Goal: Task Accomplishment & Management: Manage account settings

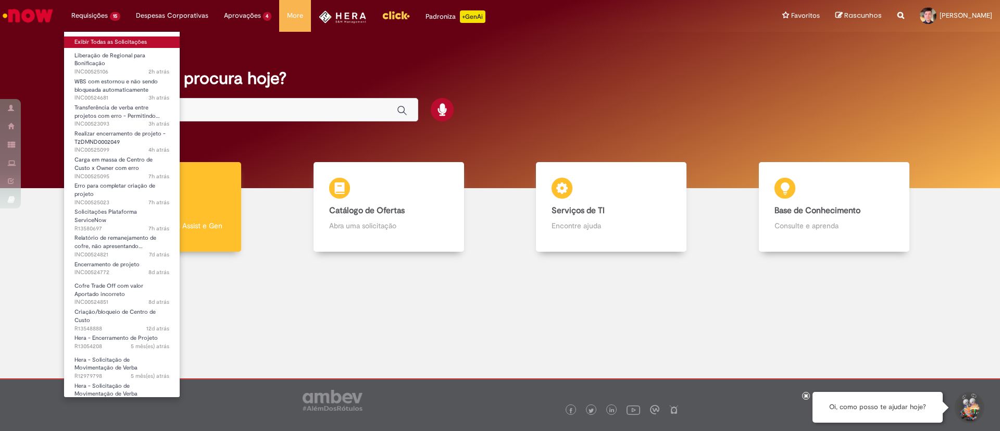
click at [101, 39] on link "Exibir Todas as Solicitações" at bounding box center [122, 41] width 116 height 11
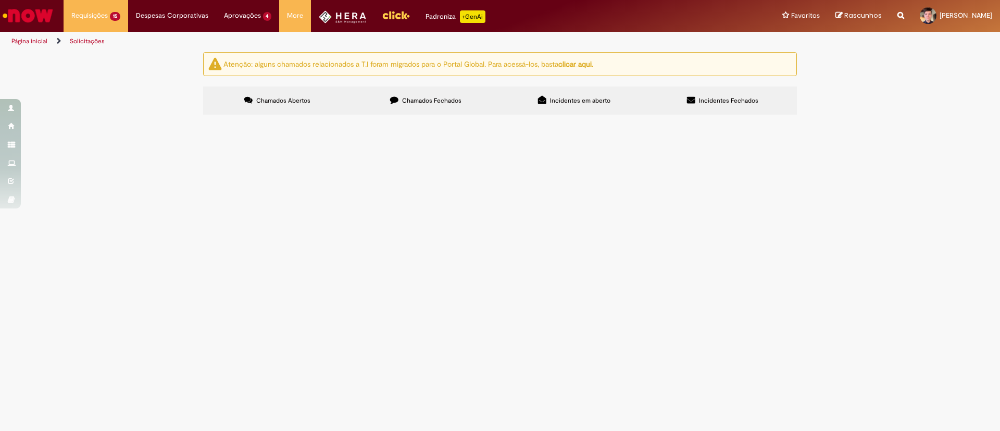
click at [0, 0] on span "Necessitamos que os centros de custos em anexo do S4 estejam refletidos no NOW/…" at bounding box center [0, 0] width 0 height 0
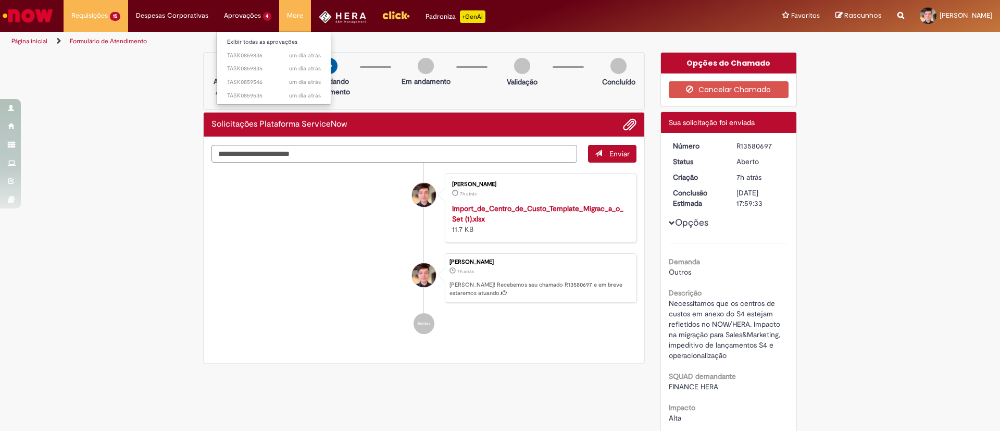
click at [233, 35] on li "Exibir todas as aprovações" at bounding box center [274, 41] width 115 height 14
click at [234, 43] on link "Exibir todas as aprovações" at bounding box center [274, 41] width 115 height 11
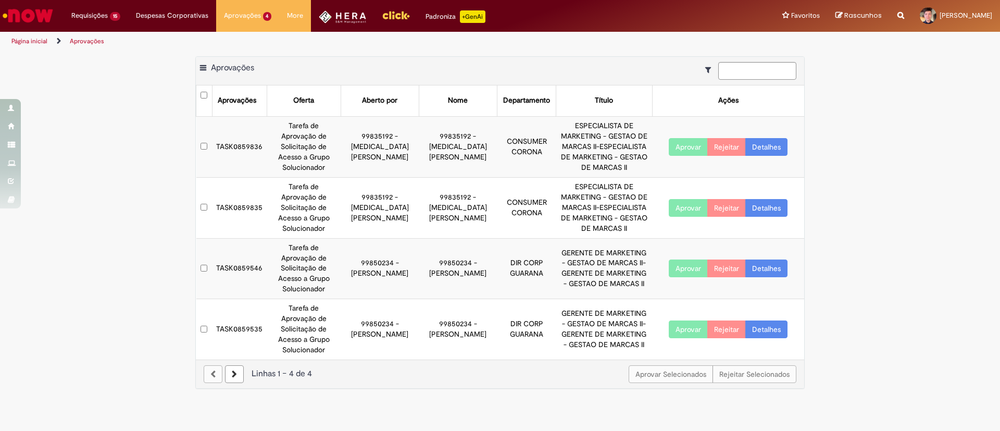
click at [245, 142] on td "TASK0859836" at bounding box center [239, 146] width 55 height 61
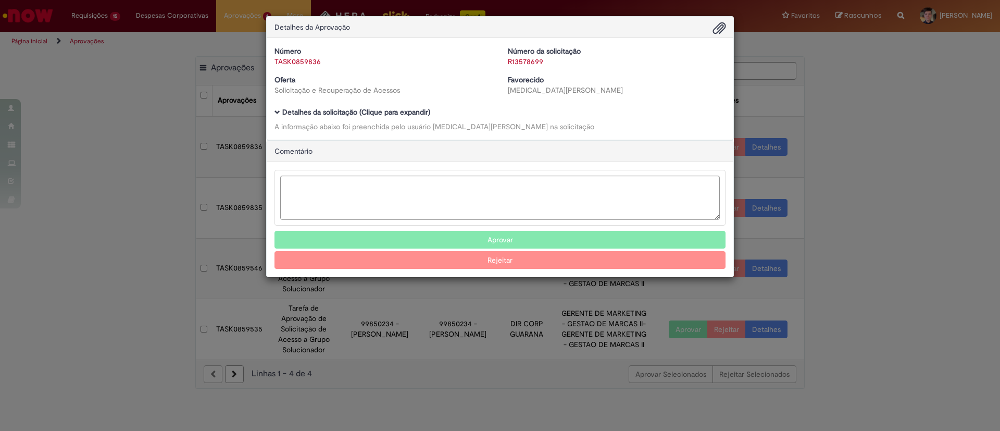
click at [342, 108] on b "Detalhes da solicitação (Clique para expandir)" at bounding box center [356, 111] width 148 height 9
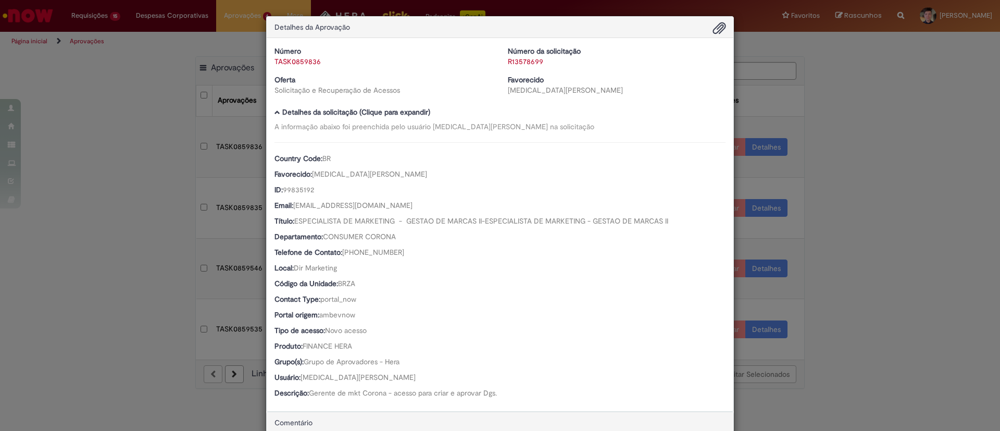
click at [297, 64] on link "TASK0859836" at bounding box center [297, 61] width 46 height 9
click at [297, 62] on link "TASK0859836" at bounding box center [297, 61] width 46 height 9
click at [520, 61] on link "R13578699" at bounding box center [525, 61] width 35 height 9
click at [563, 34] on link "Clique aqui" at bounding box center [554, 34] width 35 height 9
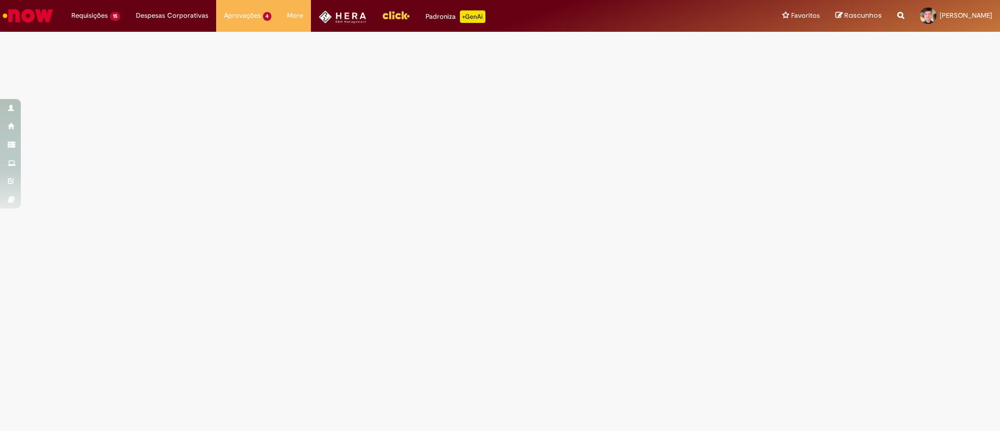
select select "*"
select select "*********"
select select "**********"
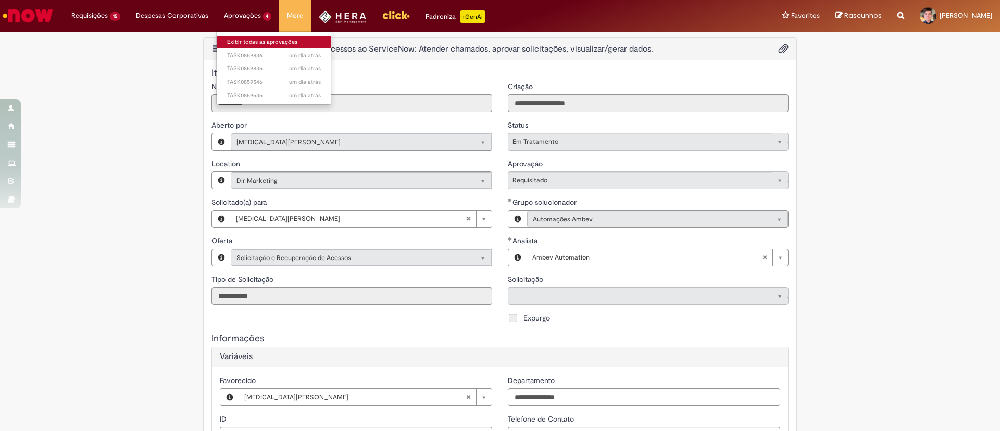
click at [242, 42] on link "Exibir todas as aprovações" at bounding box center [274, 41] width 115 height 11
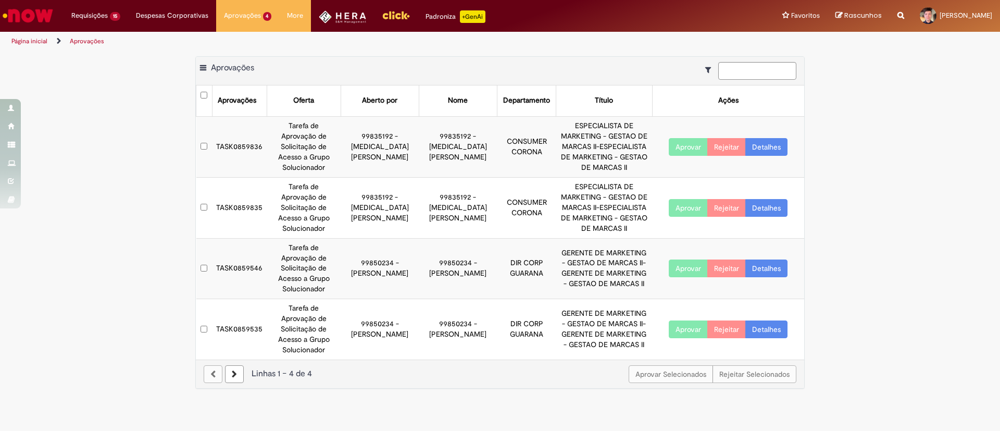
click at [763, 139] on link "Detalhes" at bounding box center [766, 147] width 42 height 18
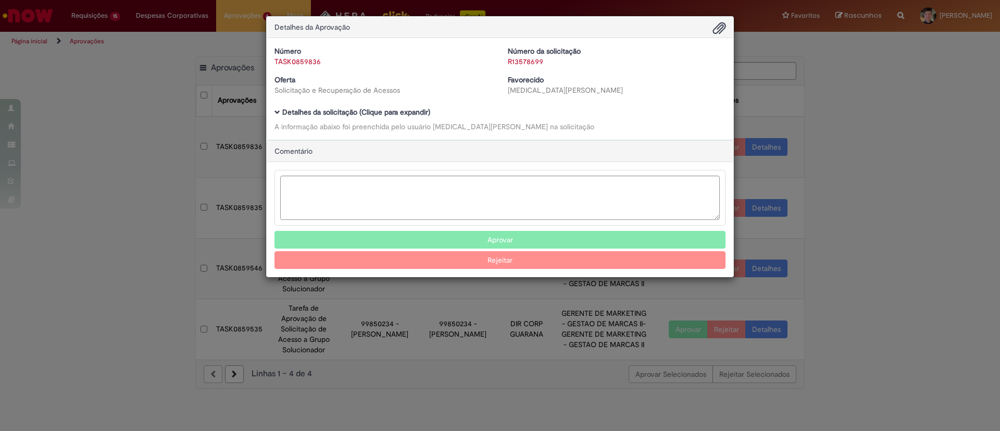
click at [717, 24] on span "Ambev Approval Modal" at bounding box center [719, 29] width 12 height 18
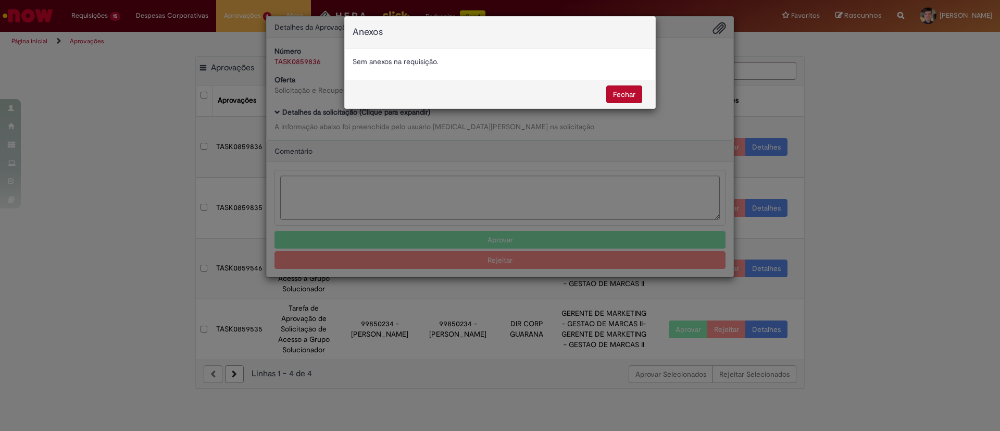
click at [626, 91] on button "Fechar" at bounding box center [624, 94] width 36 height 18
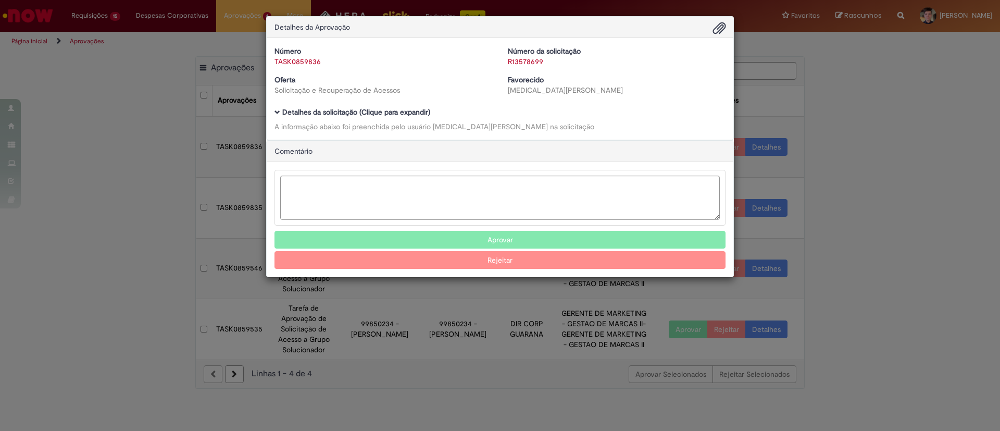
click at [362, 112] on b "Detalhes da solicitação (Clique para expandir)" at bounding box center [356, 111] width 148 height 9
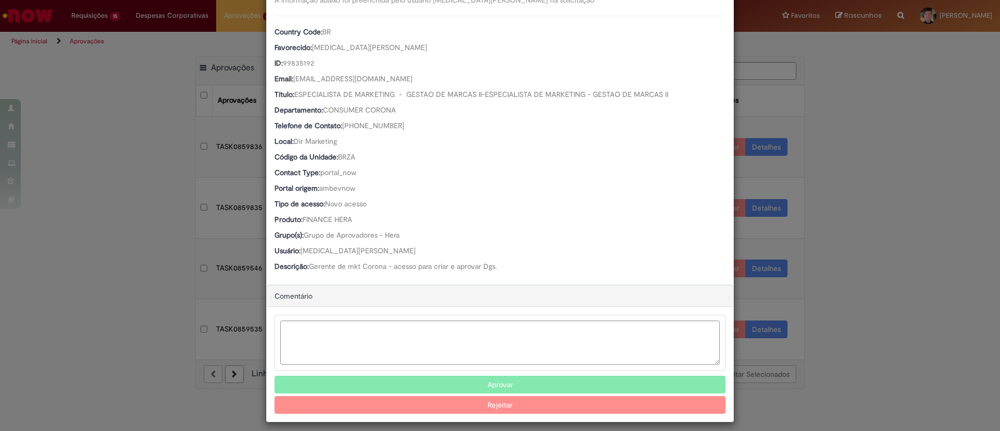
scroll to position [135, 0]
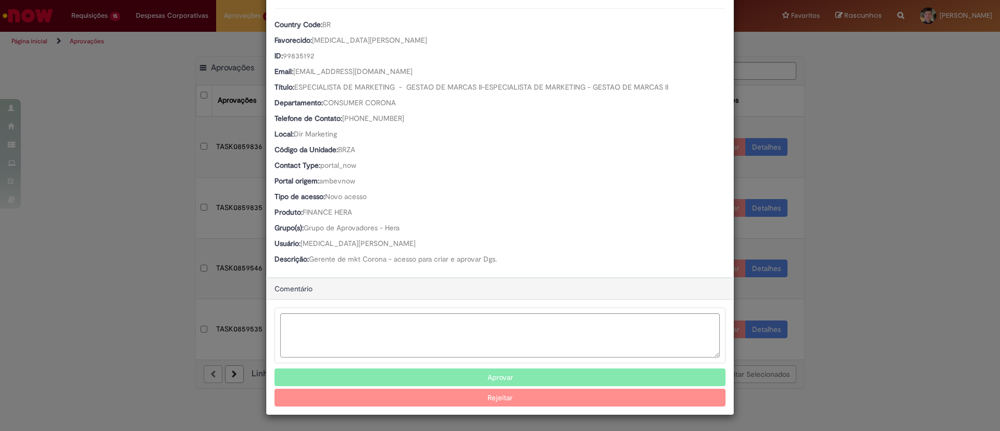
click at [899, 71] on div "Detalhes da Aprovação Número TASK0859836 Número da solicitação R13578699 Oferta…" at bounding box center [500, 215] width 1000 height 431
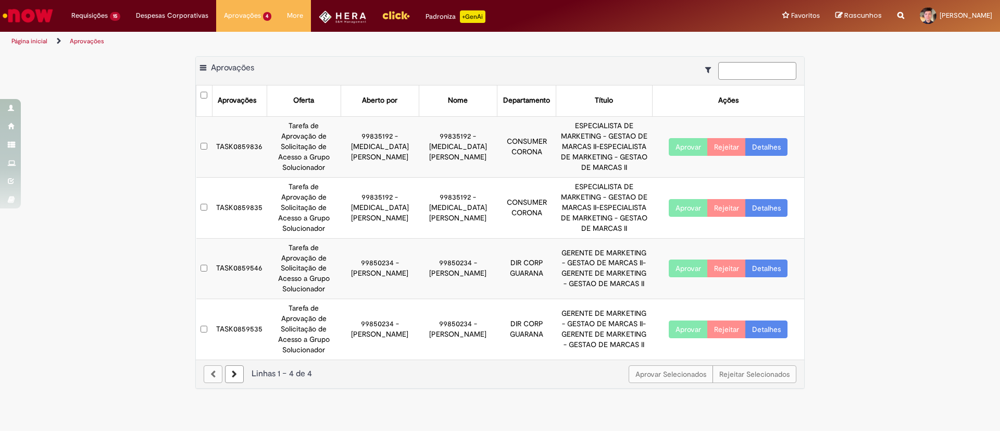
scroll to position [134, 0]
click at [772, 199] on link "Detalhes" at bounding box center [766, 208] width 42 height 18
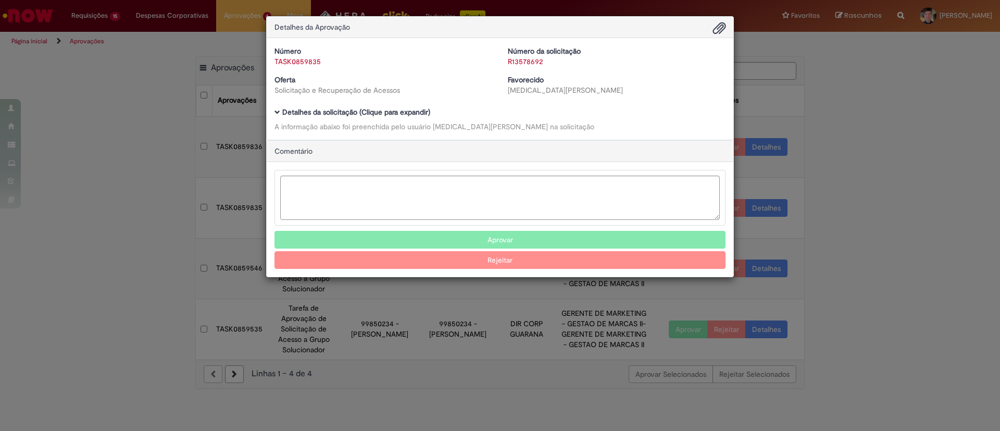
click at [402, 114] on b "Detalhes da solicitação (Clique para expandir)" at bounding box center [356, 111] width 148 height 9
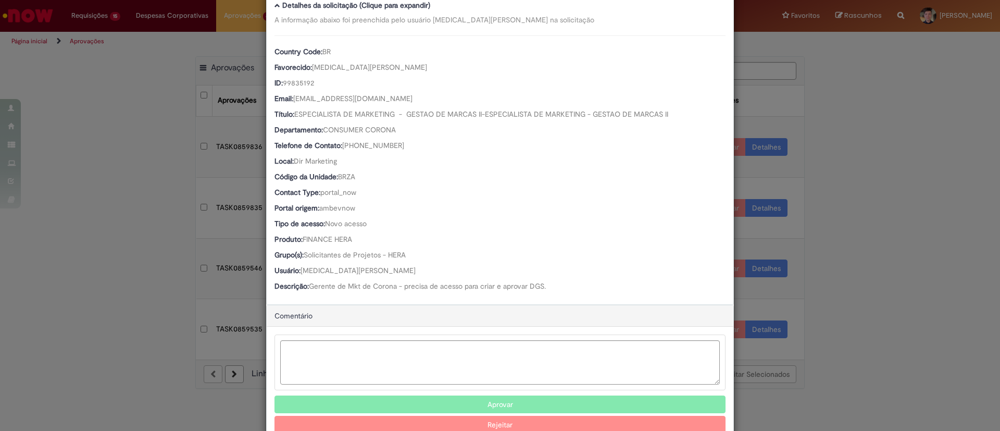
scroll to position [111, 0]
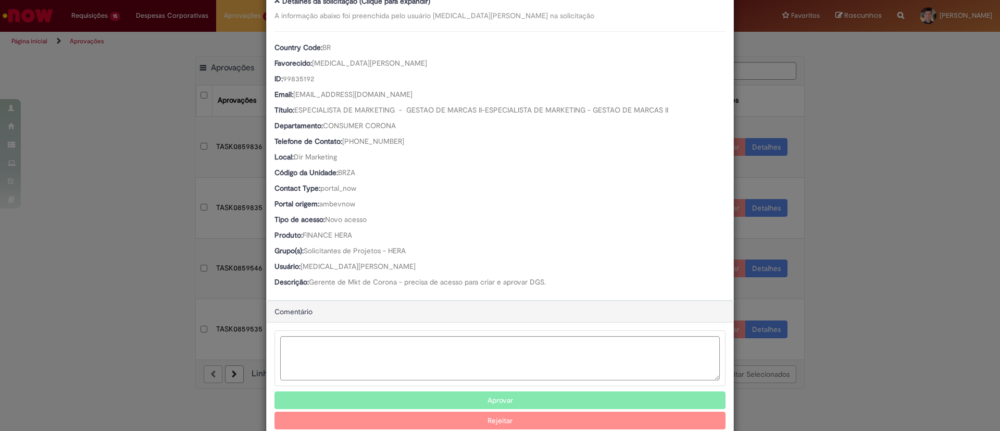
click at [879, 122] on div "Detalhes da Aprovação Número TASK0859835 Número da solicitação R13578692 Oferta…" at bounding box center [500, 215] width 1000 height 431
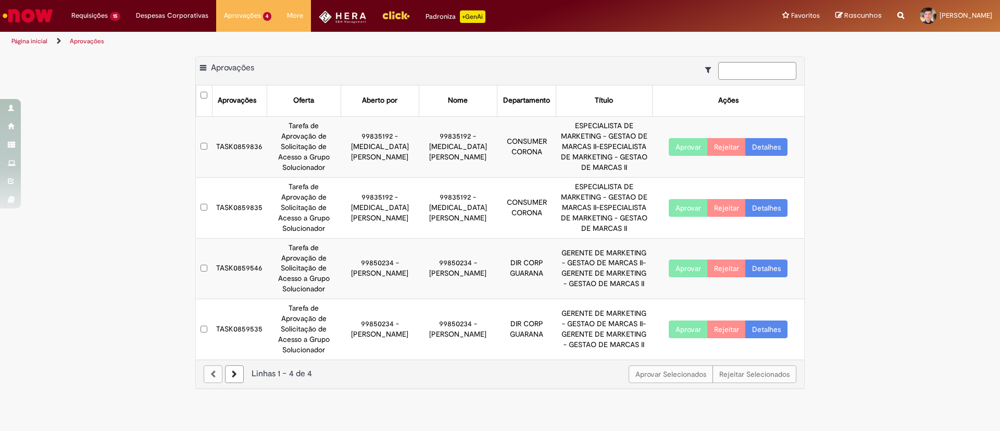
click at [767, 144] on link "Detalhes" at bounding box center [766, 147] width 42 height 18
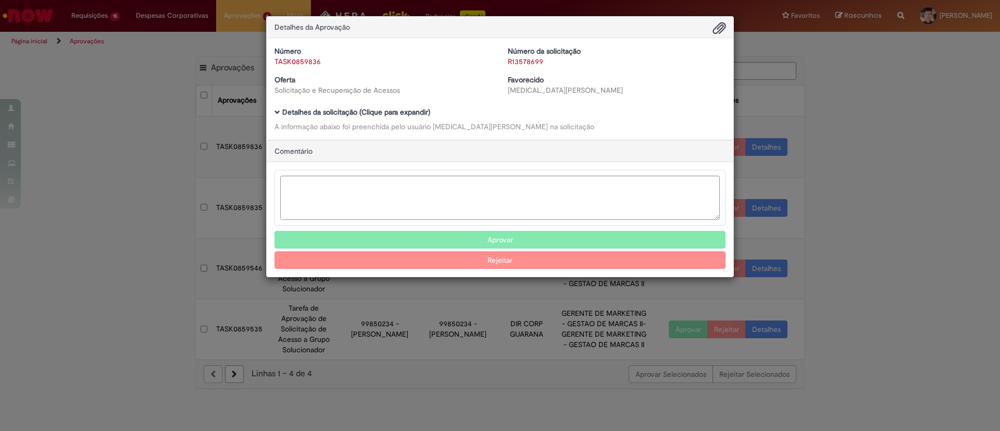
click at [397, 109] on b "Detalhes da solicitação (Clique para expandir)" at bounding box center [356, 111] width 148 height 9
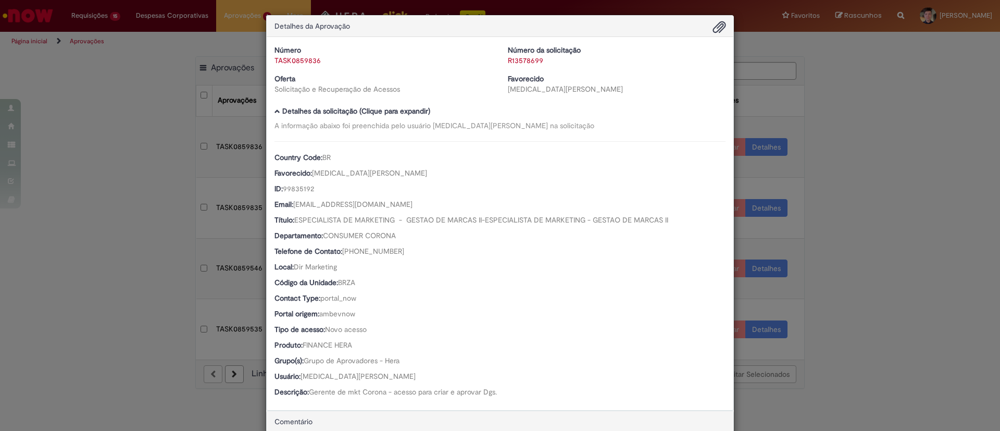
scroll to position [0, 0]
click at [860, 110] on div "Detalhes da Aprovação Número TASK0859836 Número da solicitação R13578699 Oferta…" at bounding box center [500, 215] width 1000 height 431
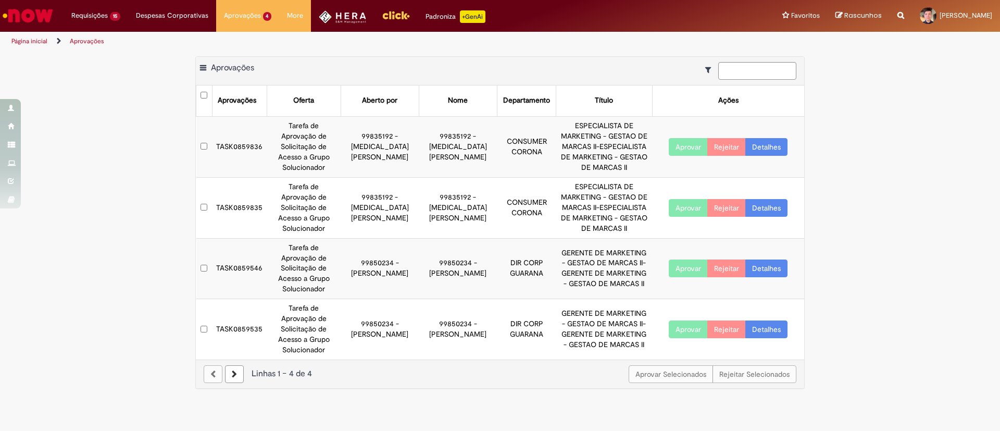
click at [763, 143] on link "Detalhes" at bounding box center [766, 147] width 42 height 18
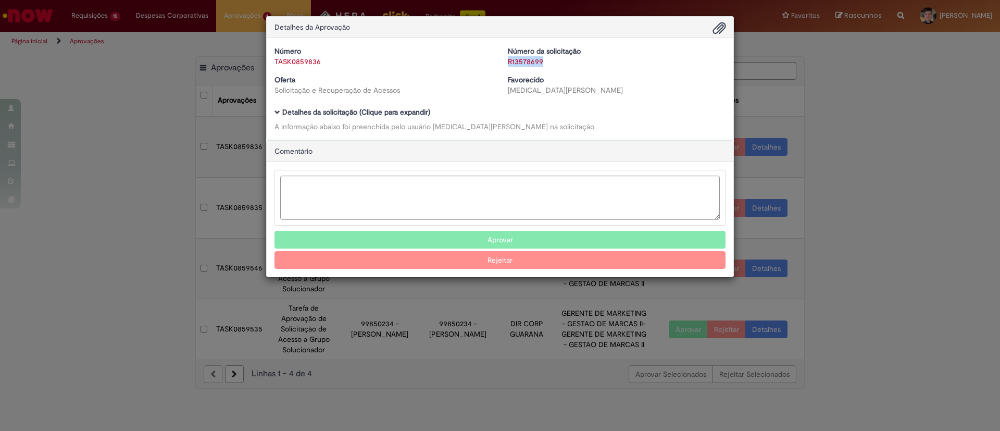
drag, startPoint x: 548, startPoint y: 62, endPoint x: 503, endPoint y: 67, distance: 45.0
click at [503, 67] on div "Número da solicitação R13578699" at bounding box center [616, 56] width 233 height 21
copy link "R13578699"
click at [460, 242] on button "Aprovar" at bounding box center [499, 240] width 451 height 18
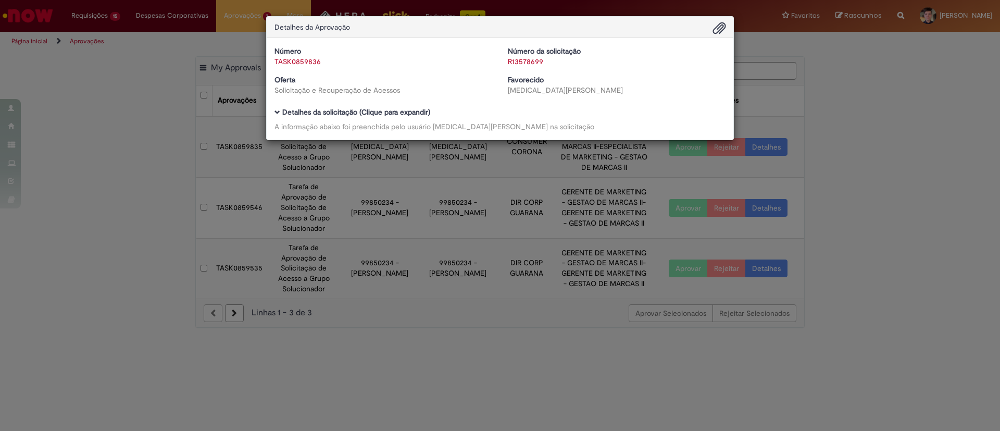
click at [930, 111] on div "Detalhes da Aprovação Número TASK0859836 Número da solicitação R13578699 Oferta…" at bounding box center [500, 215] width 1000 height 431
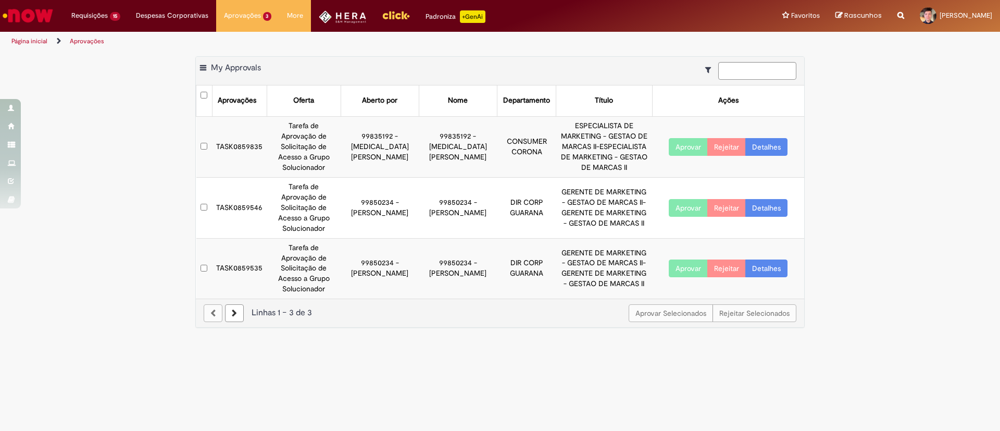
click at [238, 142] on td "TASK0859835" at bounding box center [239, 146] width 55 height 61
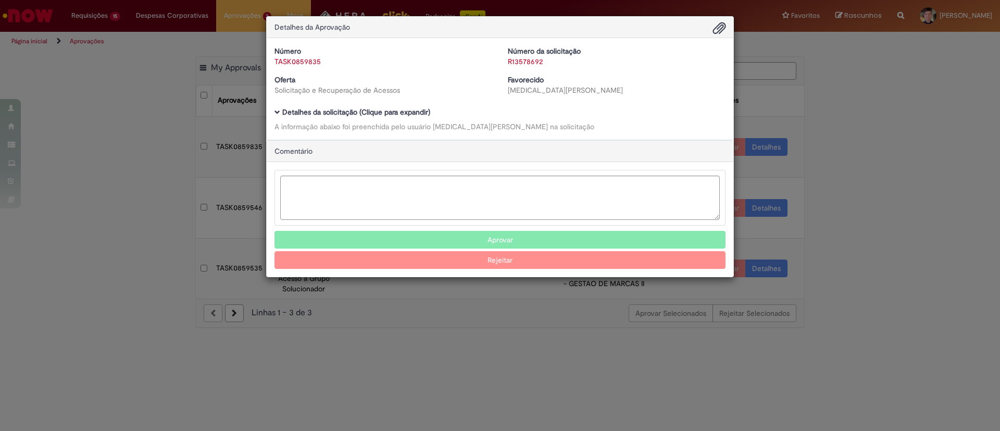
click at [412, 107] on b "Detalhes da solicitação (Clique para expandir)" at bounding box center [356, 111] width 148 height 9
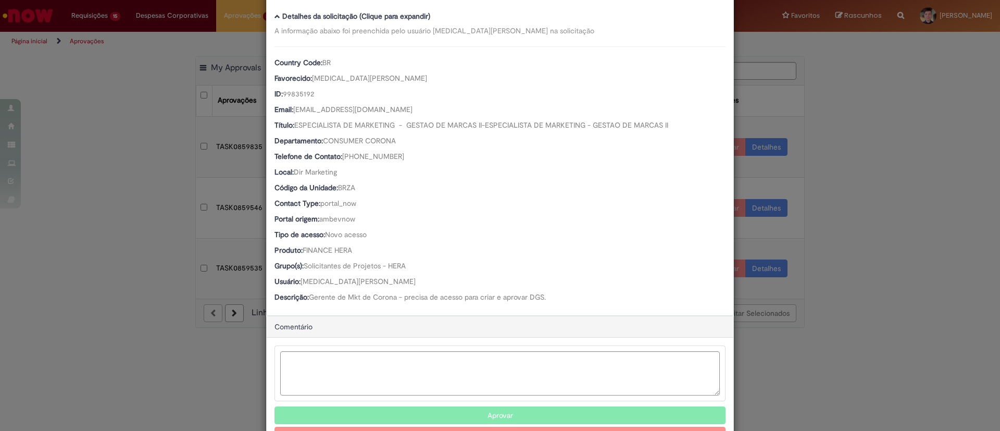
scroll to position [135, 0]
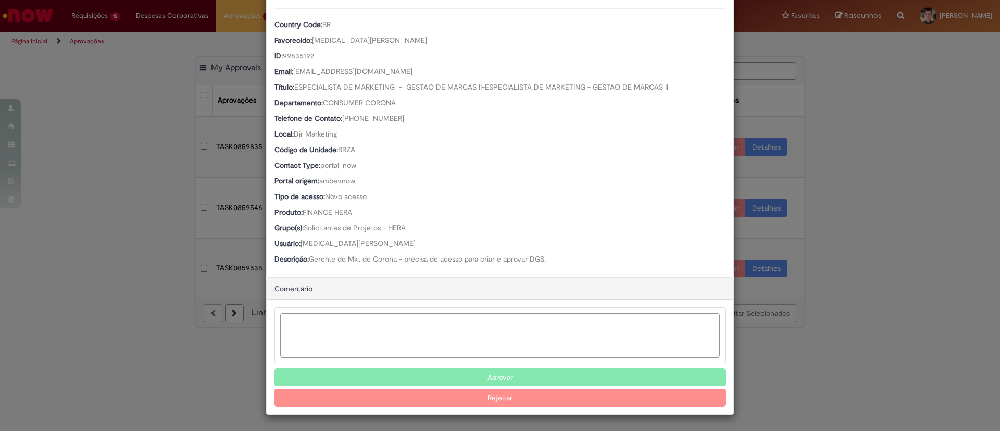
click at [419, 374] on button "Aprovar" at bounding box center [499, 377] width 451 height 18
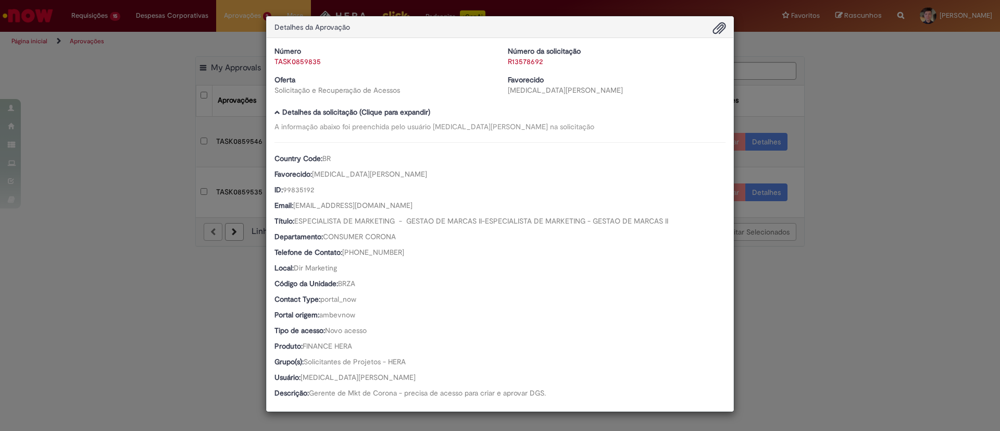
click at [877, 165] on div "Detalhes da Aprovação Número TASK0859835 Número da solicitação R13578692 Oferta…" at bounding box center [500, 215] width 1000 height 431
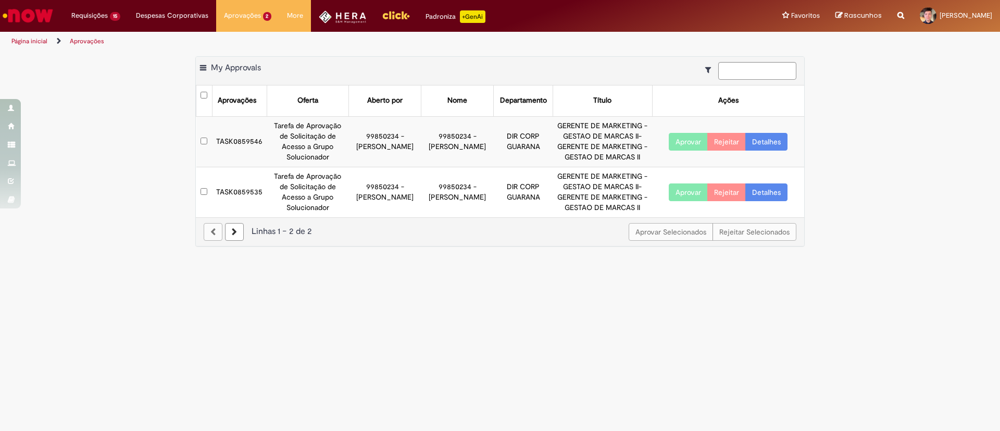
click at [239, 138] on td "TASK0859546" at bounding box center [239, 141] width 55 height 51
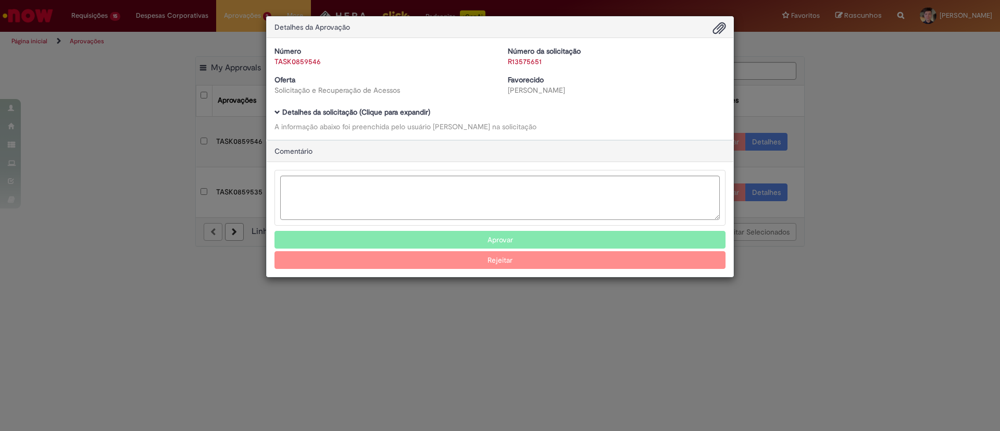
click at [389, 110] on b "Detalhes da solicitação (Clique para expandir)" at bounding box center [356, 111] width 148 height 9
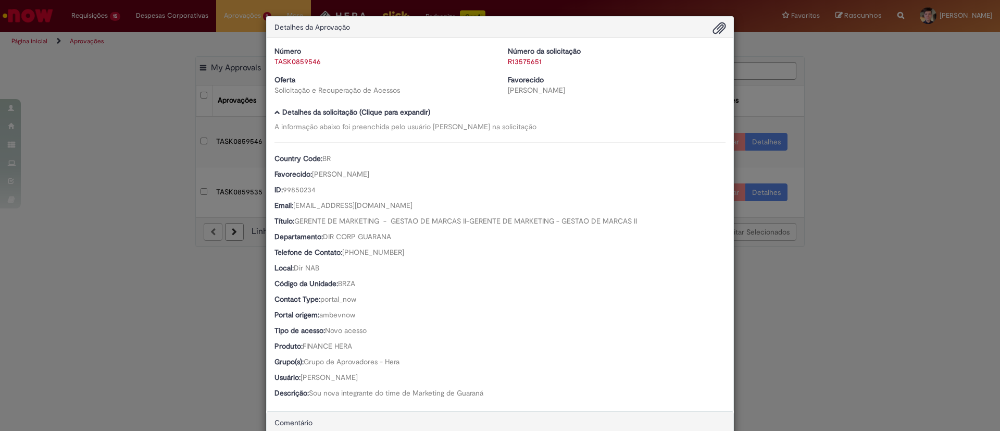
click at [715, 26] on span "Ambev Approval Modal" at bounding box center [719, 29] width 12 height 18
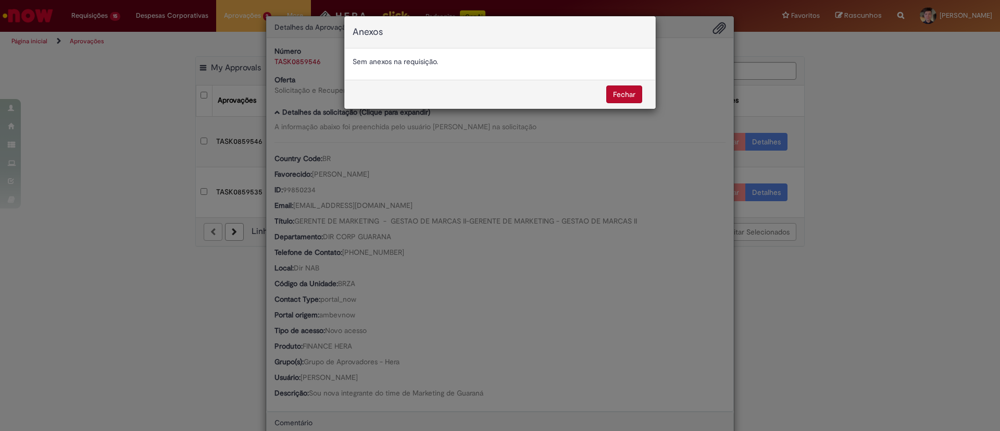
click at [643, 142] on div "Anexos Sem anexos na requisição. [GEOGRAPHIC_DATA]" at bounding box center [500, 215] width 1000 height 431
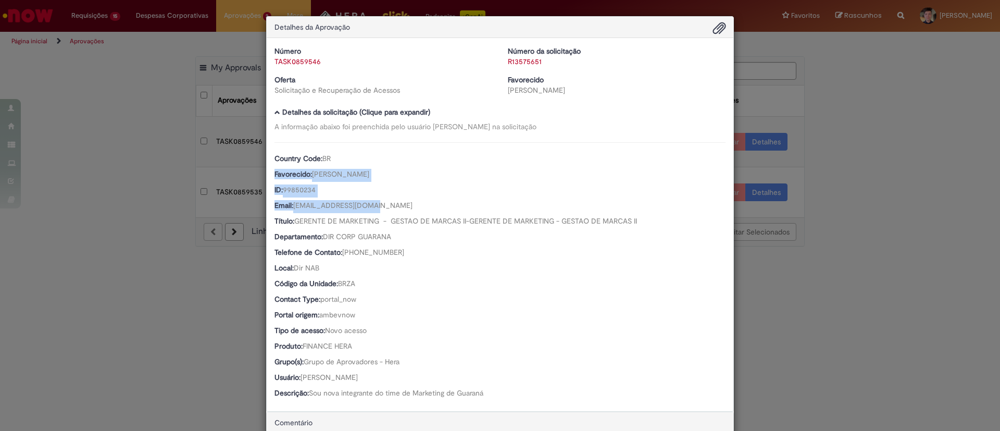
drag, startPoint x: 998, startPoint y: 170, endPoint x: 993, endPoint y: 208, distance: 38.4
click at [993, 207] on div "Detalhes da Aprovação Número TASK0859546 Número da solicitação R13575651 Oferta…" at bounding box center [500, 215] width 1000 height 431
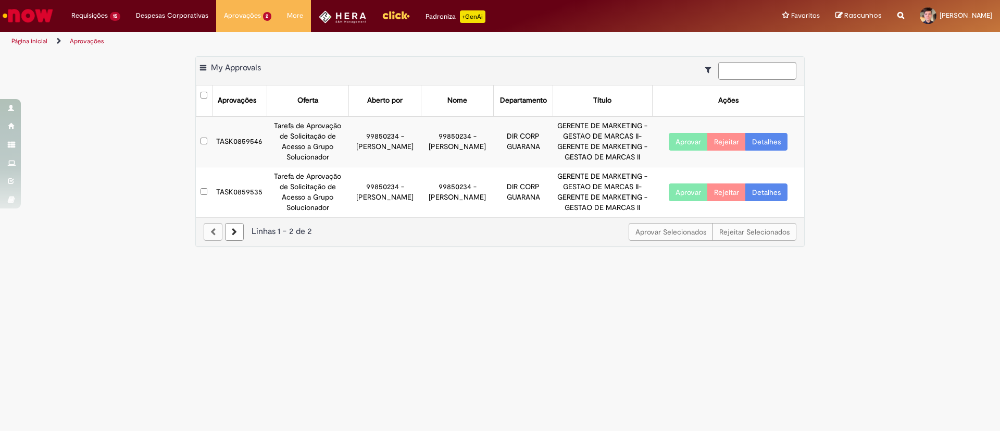
click at [770, 193] on link "Detalhes" at bounding box center [766, 192] width 42 height 18
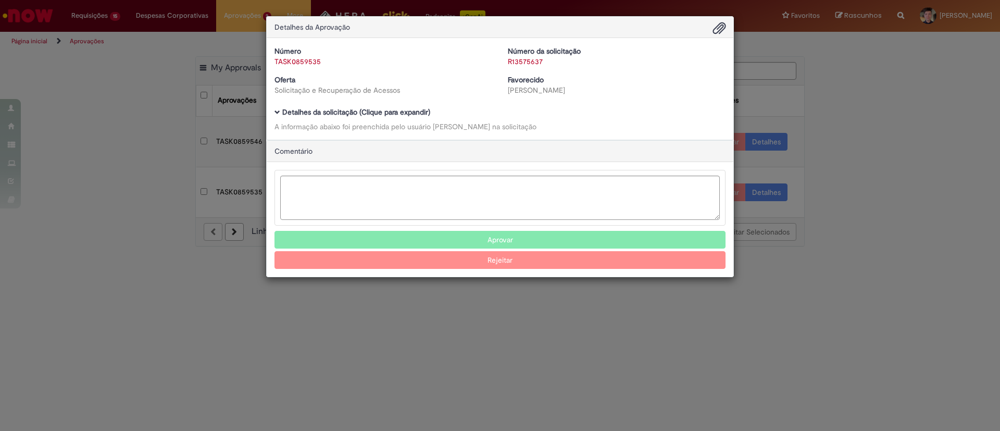
click at [379, 114] on b "Detalhes da solicitação (Clique para expandir)" at bounding box center [356, 111] width 148 height 9
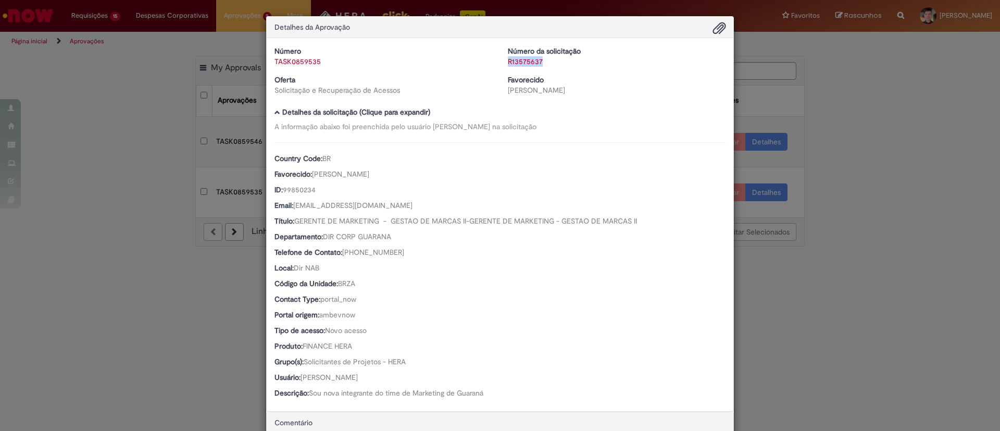
drag, startPoint x: 515, startPoint y: 67, endPoint x: 495, endPoint y: 66, distance: 19.9
click at [495, 66] on div "Número TASK0859535 Número da solicitação R13575637 Oferta Solicitação e Recuper…" at bounding box center [500, 74] width 467 height 57
copy link "R13575637"
